Goal: Use online tool/utility: Utilize a website feature to perform a specific function

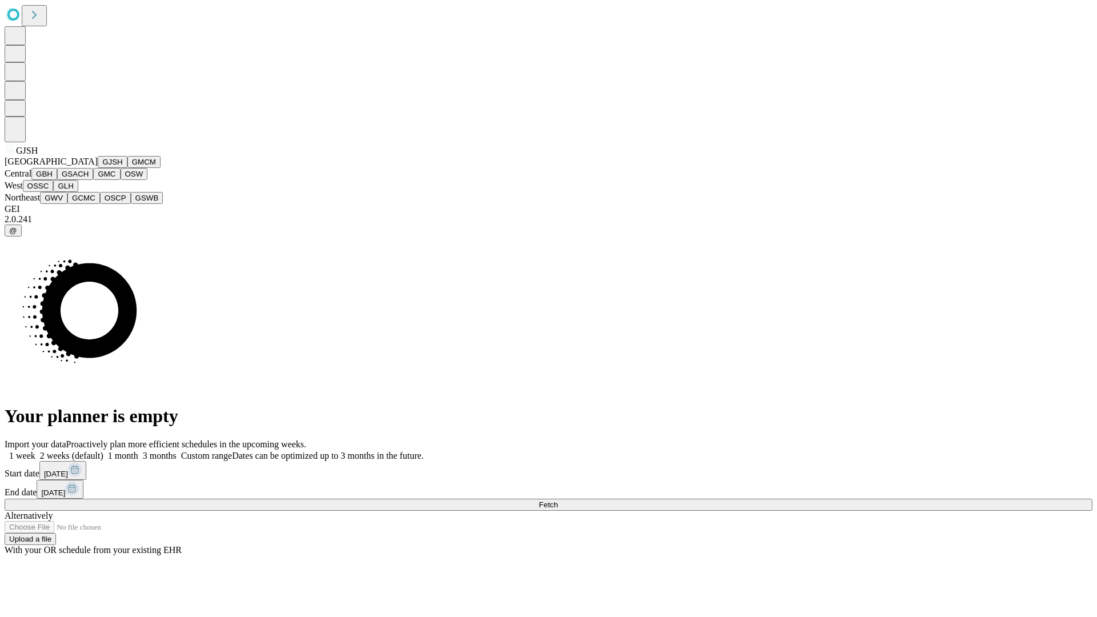
click at [98, 168] on button "GJSH" at bounding box center [113, 162] width 30 height 12
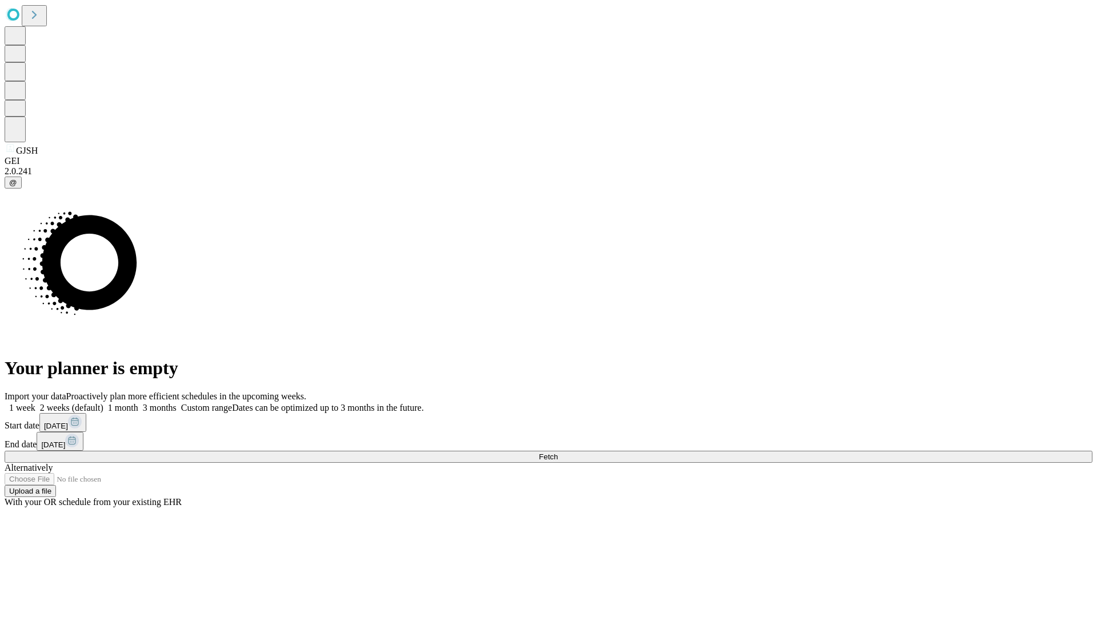
click at [103, 403] on label "2 weeks (default)" at bounding box center [69, 408] width 68 height 10
click at [558, 453] on span "Fetch" at bounding box center [548, 457] width 19 height 9
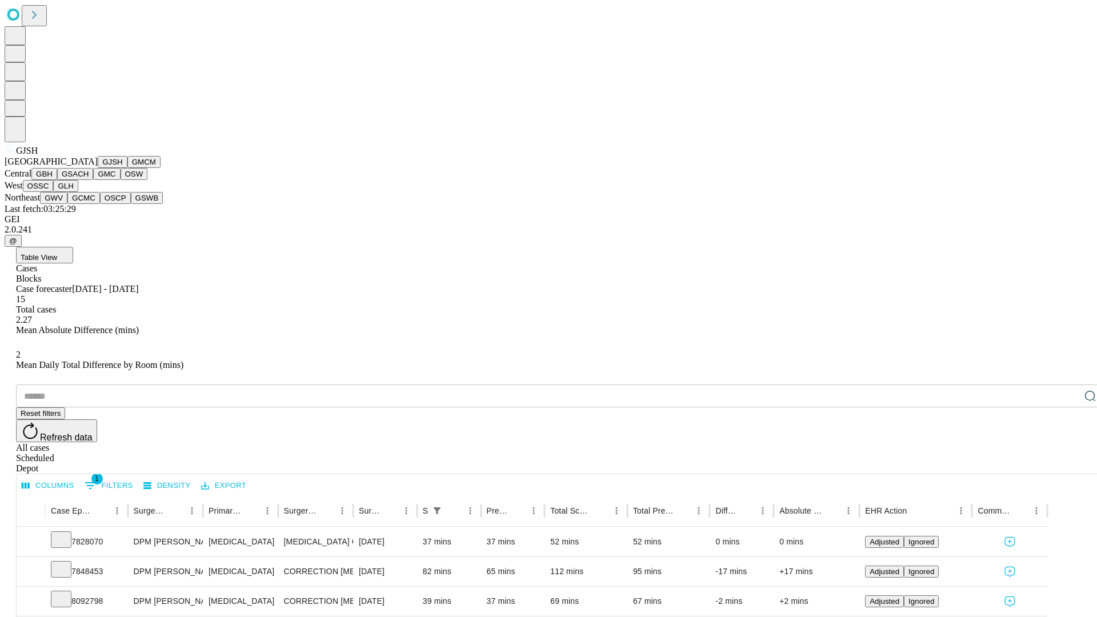
click at [127, 168] on button "GMCM" at bounding box center [143, 162] width 33 height 12
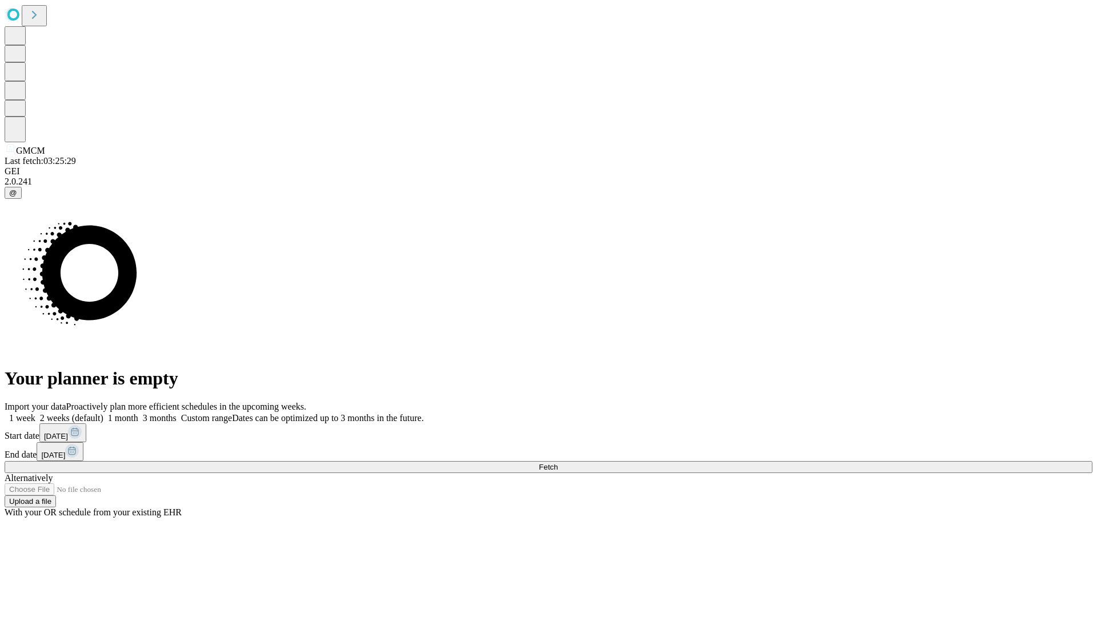
click at [103, 413] on label "2 weeks (default)" at bounding box center [69, 418] width 68 height 10
click at [558, 463] on span "Fetch" at bounding box center [548, 467] width 19 height 9
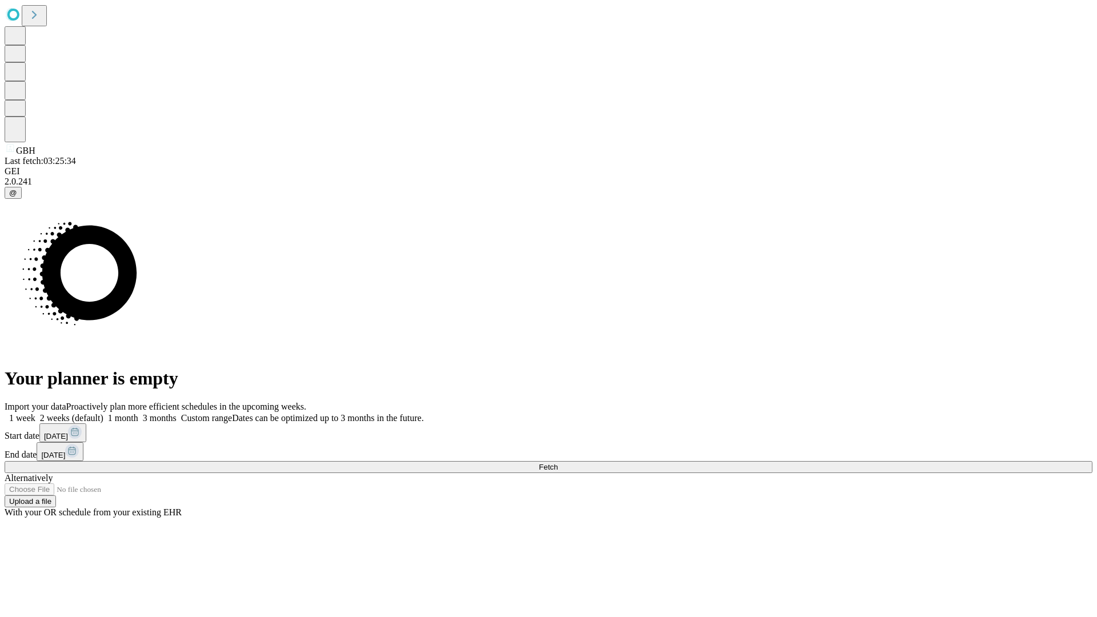
click at [103, 413] on label "2 weeks (default)" at bounding box center [69, 418] width 68 height 10
click at [558, 463] on span "Fetch" at bounding box center [548, 467] width 19 height 9
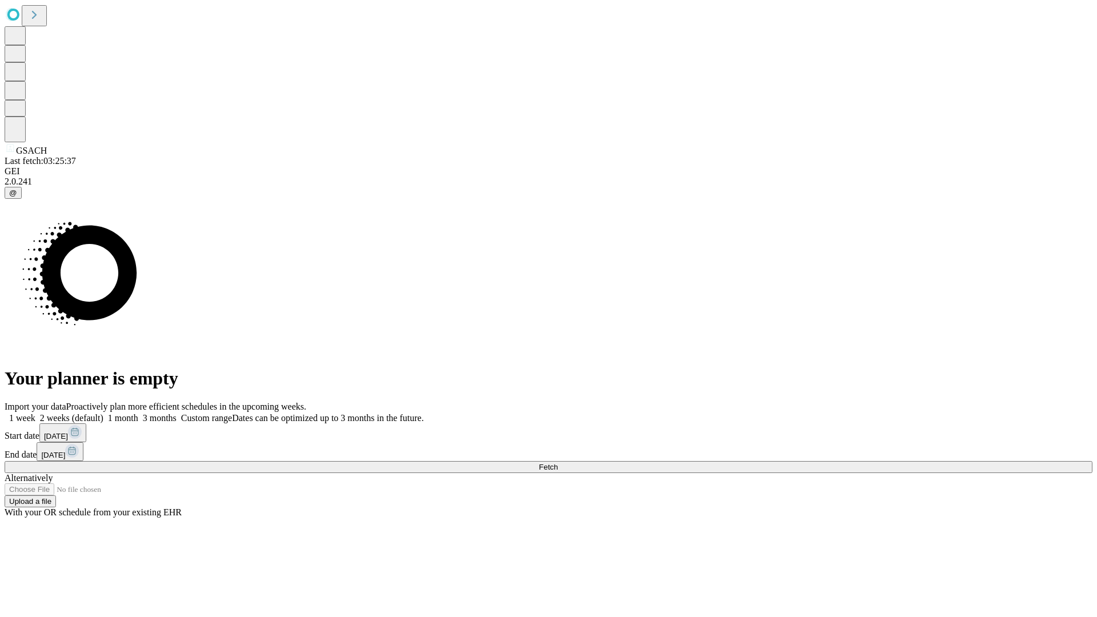
click at [103, 413] on label "2 weeks (default)" at bounding box center [69, 418] width 68 height 10
click at [558, 463] on span "Fetch" at bounding box center [548, 467] width 19 height 9
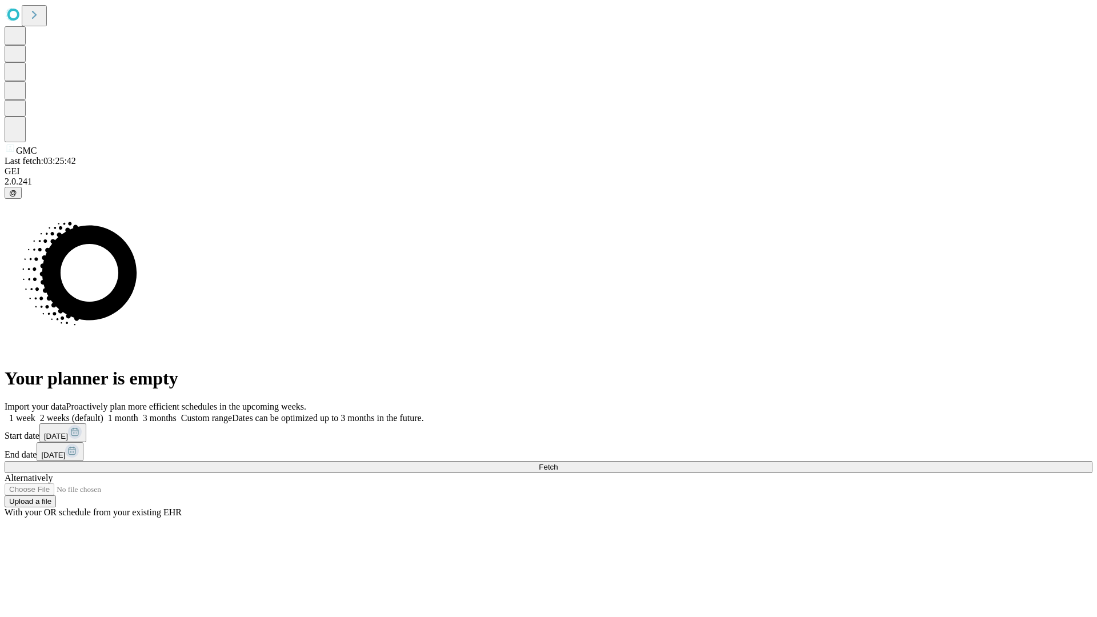
click at [103, 413] on label "2 weeks (default)" at bounding box center [69, 418] width 68 height 10
click at [558, 463] on span "Fetch" at bounding box center [548, 467] width 19 height 9
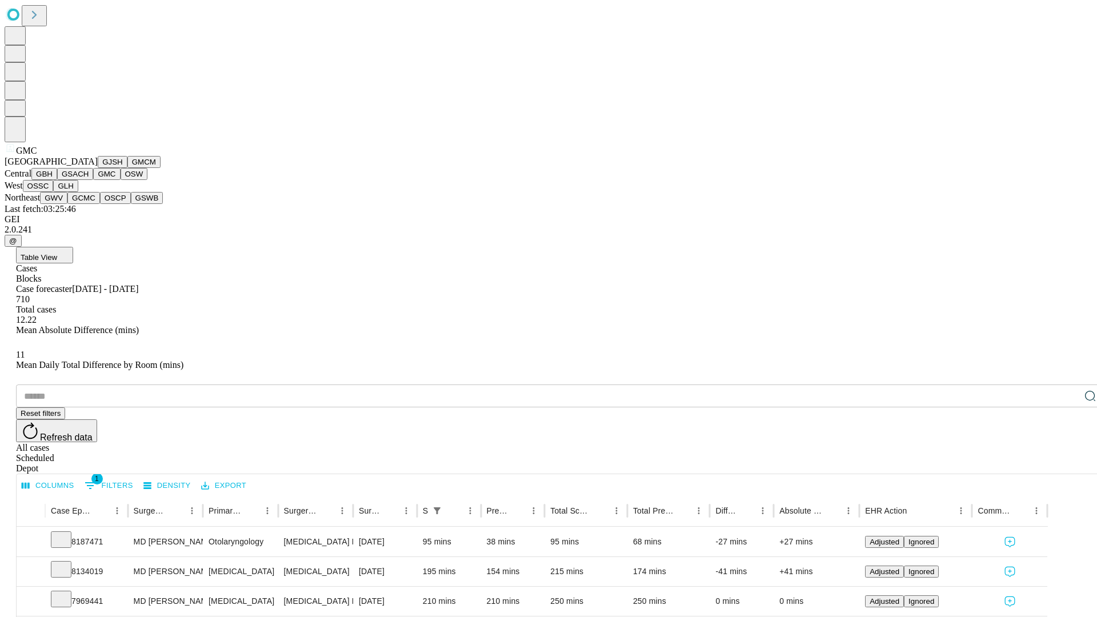
click at [121, 180] on button "OSW" at bounding box center [134, 174] width 27 height 12
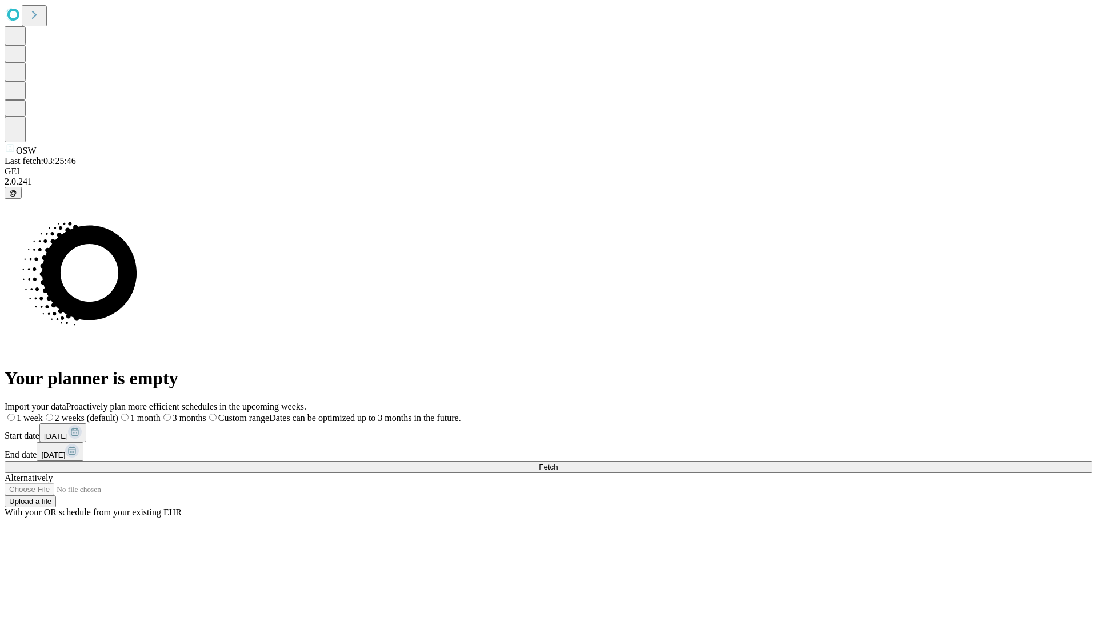
click at [118, 413] on label "2 weeks (default)" at bounding box center [80, 418] width 75 height 10
click at [558, 463] on span "Fetch" at bounding box center [548, 467] width 19 height 9
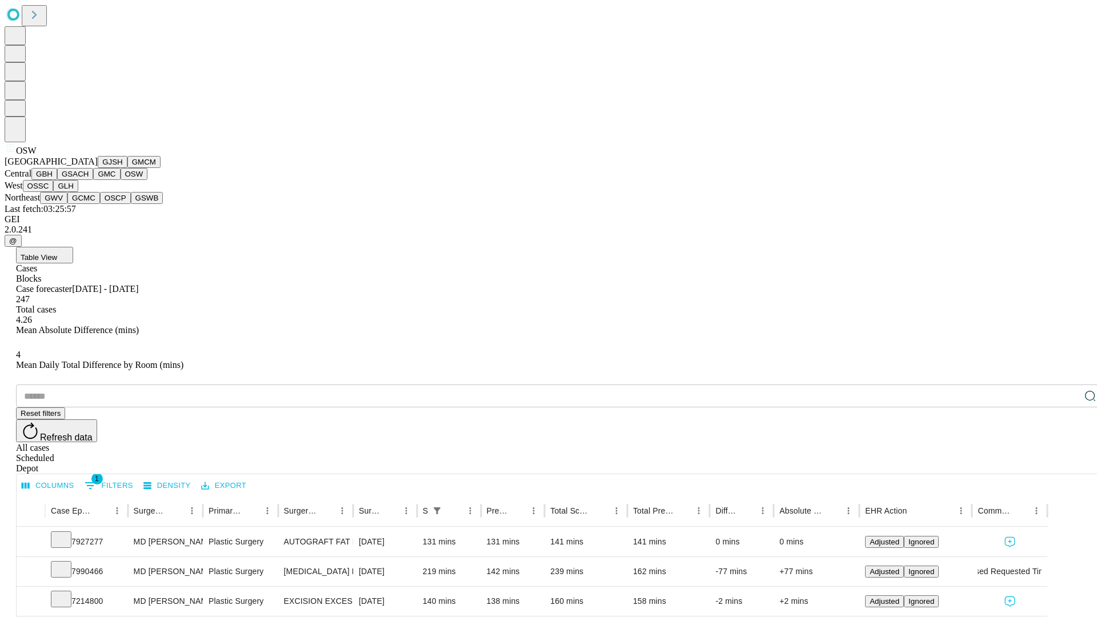
click at [54, 192] on button "OSSC" at bounding box center [38, 186] width 31 height 12
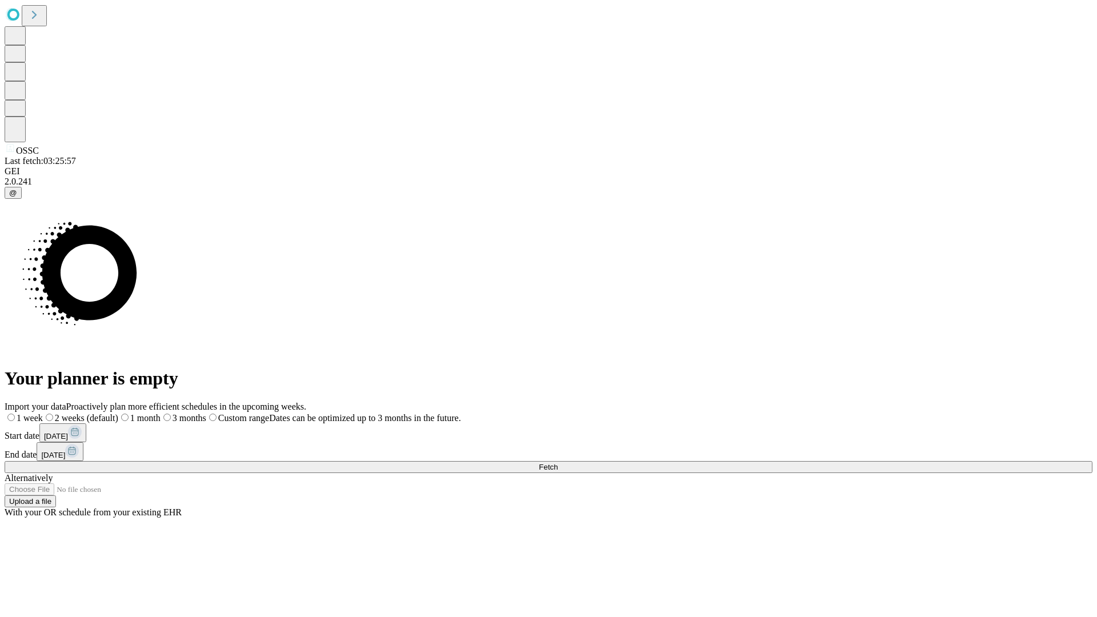
click at [558, 463] on span "Fetch" at bounding box center [548, 467] width 19 height 9
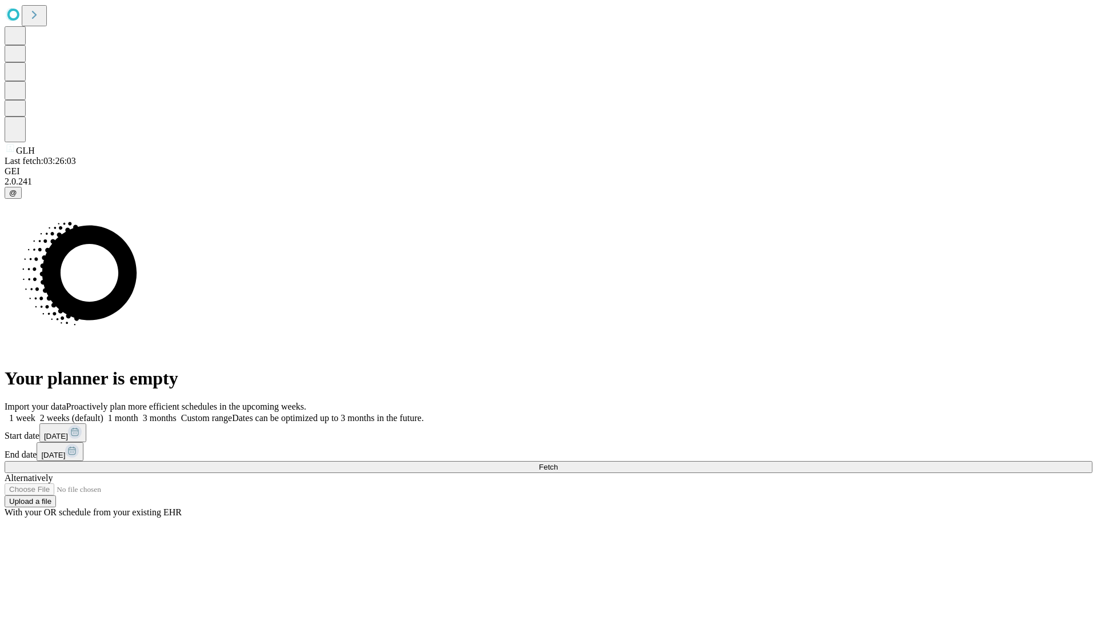
click at [103, 413] on label "2 weeks (default)" at bounding box center [69, 418] width 68 height 10
click at [558, 463] on span "Fetch" at bounding box center [548, 467] width 19 height 9
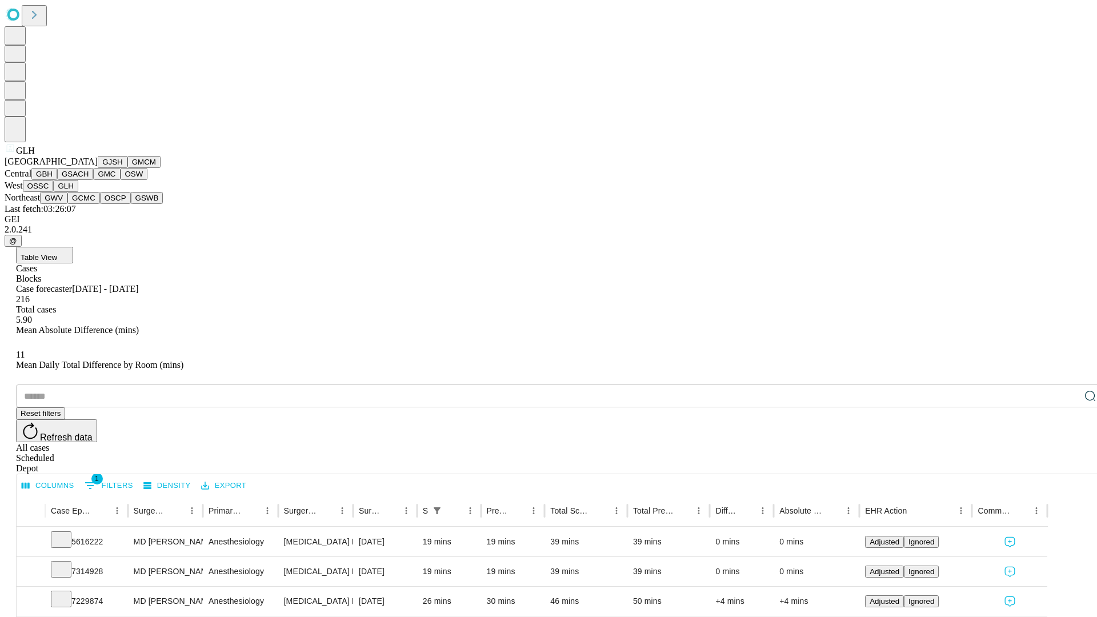
click at [67, 204] on button "GWV" at bounding box center [53, 198] width 27 height 12
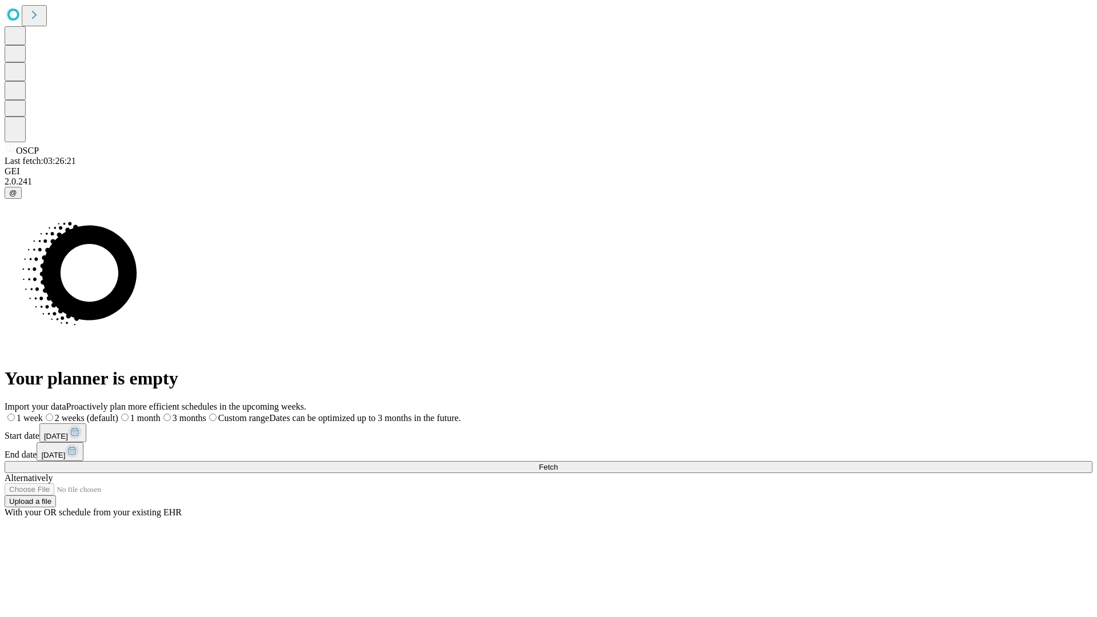
click at [118, 413] on label "2 weeks (default)" at bounding box center [80, 418] width 75 height 10
click at [558, 463] on span "Fetch" at bounding box center [548, 467] width 19 height 9
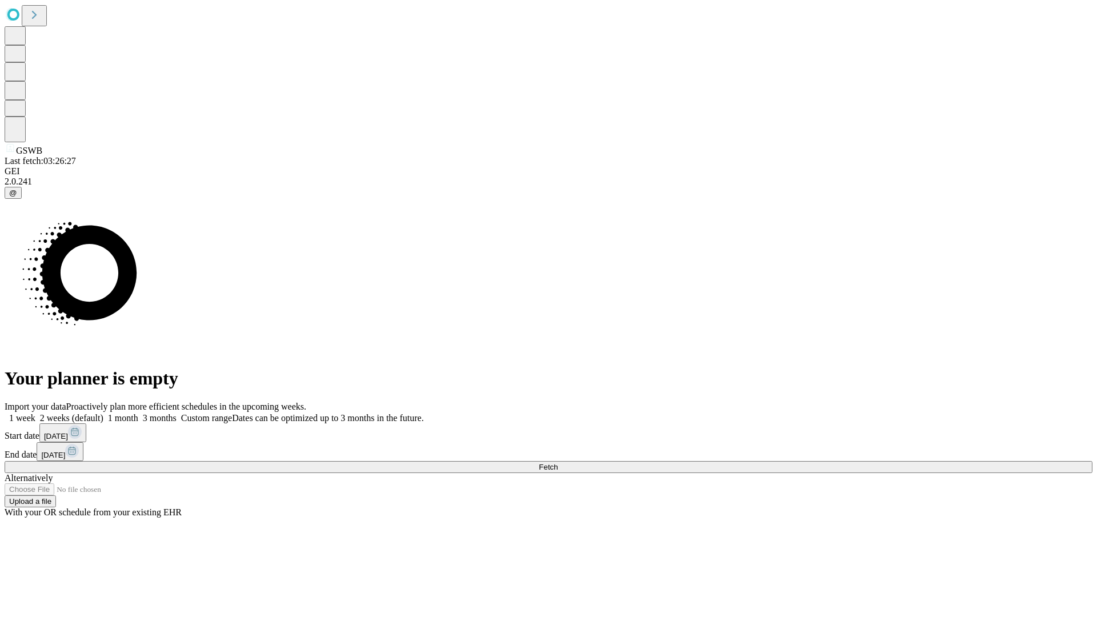
click at [558, 463] on span "Fetch" at bounding box center [548, 467] width 19 height 9
